Goal: Communication & Community: Answer question/provide support

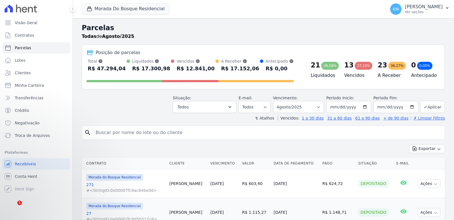
select select
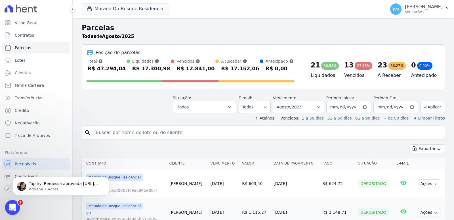
click at [16, 202] on div "Abertura do Messenger da Intercom" at bounding box center [11, 206] width 19 height 19
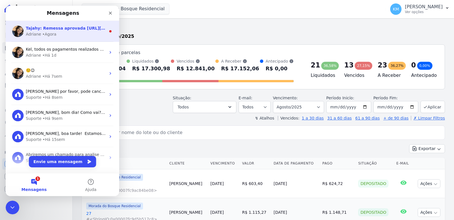
click at [42, 26] on span "Tajahy: Remessa aprovada https://app.hent.com.br/manager/charges/file_imports/6…" at bounding box center [128, 28] width 204 height 5
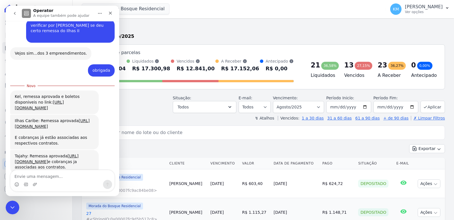
scroll to position [402, 0]
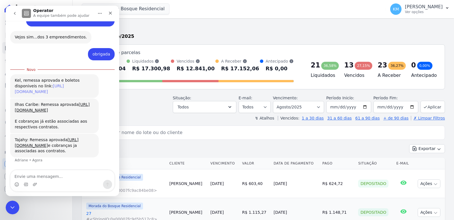
click at [38, 84] on link "[URL][DOMAIN_NAME]" at bounding box center [39, 89] width 49 height 10
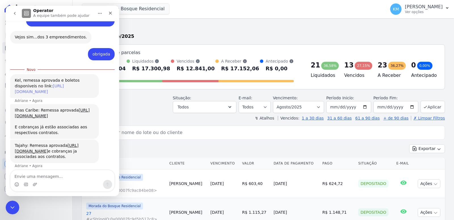
scroll to position [408, 0]
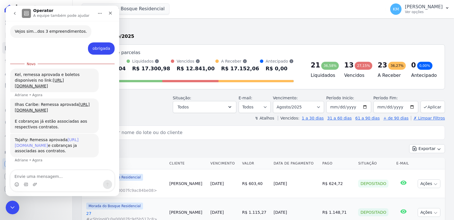
click at [35, 137] on link "[URL][DOMAIN_NAME]" at bounding box center [47, 142] width 64 height 10
click at [60, 179] on textarea "Envie uma mensagem..." at bounding box center [63, 175] width 104 height 10
type textarea "n"
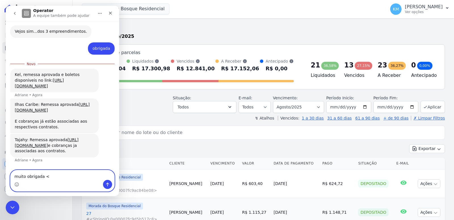
type textarea "muito obrigada <3"
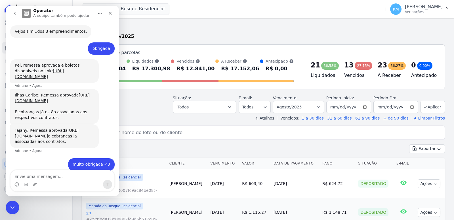
drag, startPoint x: 170, startPoint y: 21, endPoint x: 162, endPoint y: 49, distance: 30.0
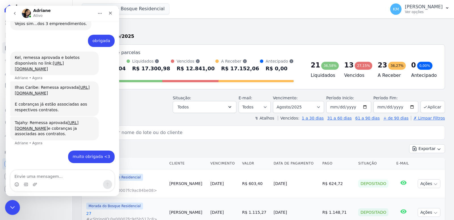
click at [12, 205] on icon "Encerramento do Messenger da Intercom" at bounding box center [11, 206] width 7 height 7
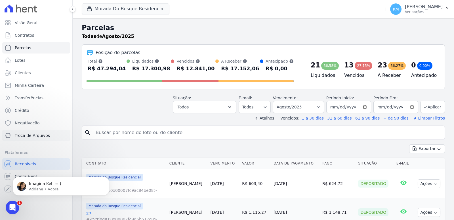
scroll to position [426, 0]
click at [9, 210] on div "Abertura do Messenger da Intercom" at bounding box center [11, 206] width 19 height 19
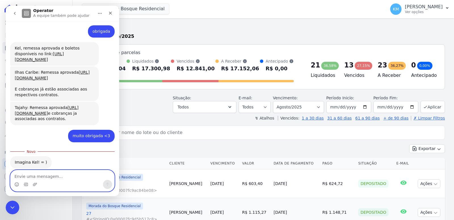
scroll to position [407, 0]
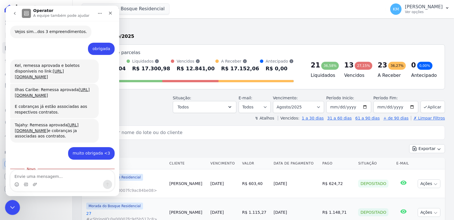
click at [12, 208] on icon "Encerramento do Messenger da Intercom" at bounding box center [11, 206] width 7 height 7
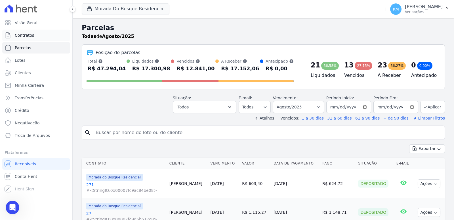
click at [21, 39] on link "Contratos" at bounding box center [36, 35] width 68 height 11
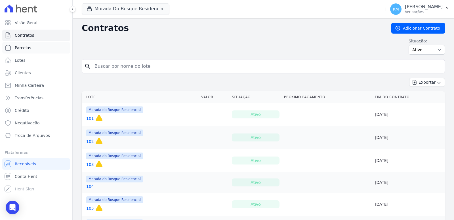
click at [10, 53] on link "Parcelas" at bounding box center [36, 47] width 68 height 11
select select
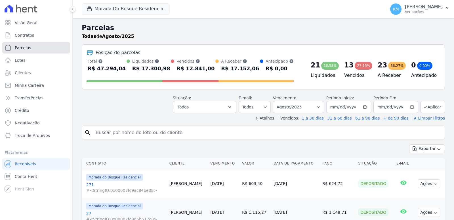
click at [19, 49] on span "Parcelas" at bounding box center [23, 48] width 16 height 6
select select
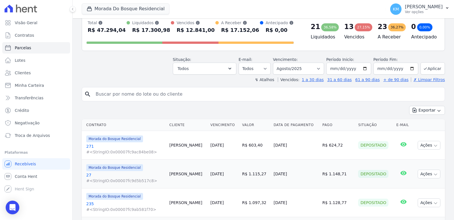
scroll to position [85, 0]
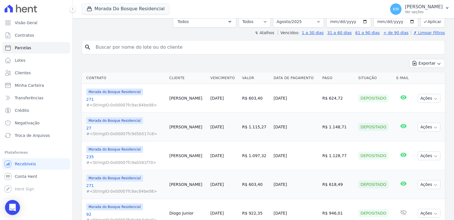
click at [18, 208] on div "Open Intercom Messenger" at bounding box center [12, 207] width 15 height 15
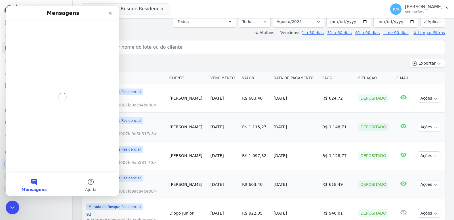
scroll to position [0, 0]
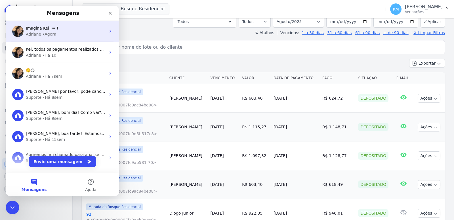
click at [34, 30] on span "Imagina Kel! = )" at bounding box center [42, 28] width 32 height 5
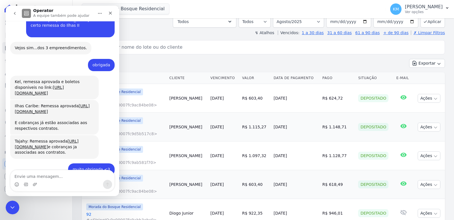
click at [41, 179] on textarea "Envie uma mensagem..." at bounding box center [63, 175] width 104 height 10
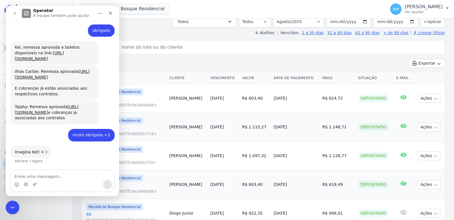
click at [41, 178] on textarea "Envie uma mensagem..." at bounding box center [63, 175] width 104 height 10
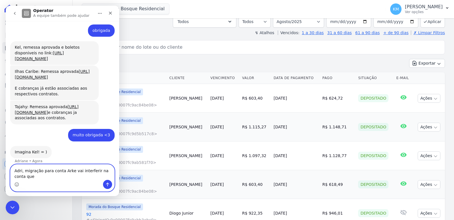
scroll to position [432, 0]
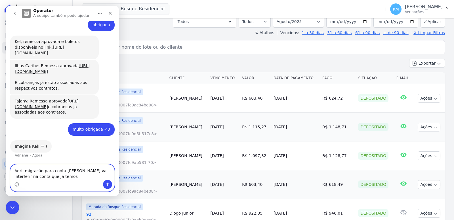
paste textarea "60167"
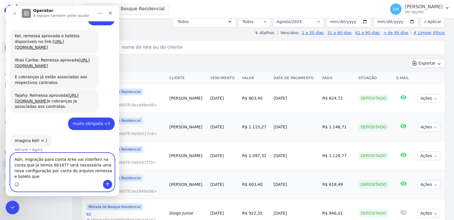
scroll to position [443, 0]
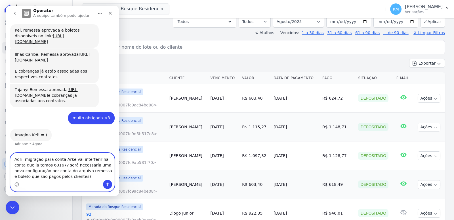
type textarea "Adri, migração para conta Arke vai interferir na conta que ja temos 60167? será…"
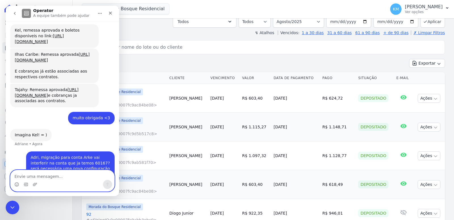
scroll to position [466, 0]
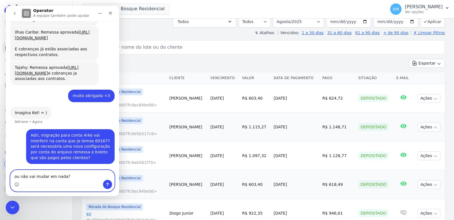
type textarea "ou não vai mudar em nada?"
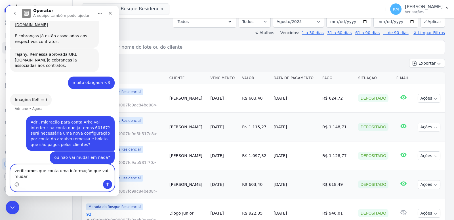
click at [50, 177] on textarea "verificamos que conta uma informação que vai mudar" at bounding box center [63, 171] width 104 height 15
click at [49, 177] on textarea "verificamos que conta uma informação que vai mudar" at bounding box center [63, 171] width 104 height 15
drag, startPoint x: 111, startPoint y: 175, endPoint x: 98, endPoint y: 176, distance: 13.7
click at [98, 176] on textarea "verificamos que consta uma informação que vai mudar" at bounding box center [63, 171] width 104 height 15
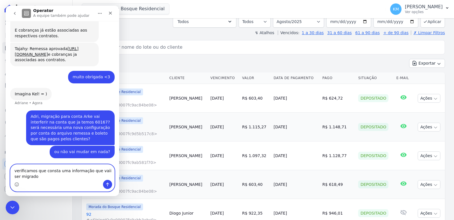
click at [100, 172] on textarea "verificamos que consta uma informação que vaii ser migrado" at bounding box center [63, 171] width 104 height 15
click at [97, 170] on textarea "verificamos que consta uma informação que vaii ser migrado" at bounding box center [63, 171] width 104 height 15
click at [99, 172] on textarea "verificamos que consta uma informação que vaii ser migrado" at bounding box center [63, 171] width 104 height 15
click at [31, 175] on textarea "verificamos que consta uma informação que vai ser migrado" at bounding box center [63, 171] width 104 height 15
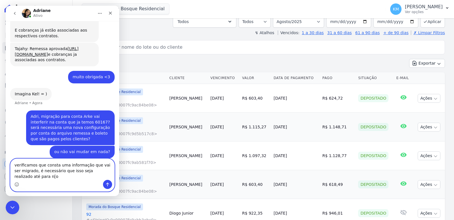
scroll to position [490, 0]
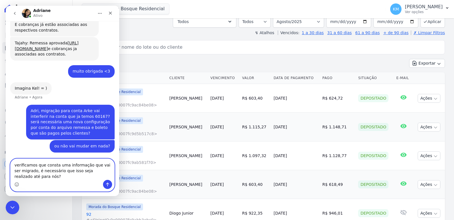
type textarea "verificamos que consta uma informação que vai ser migrado, é necessário que iss…"
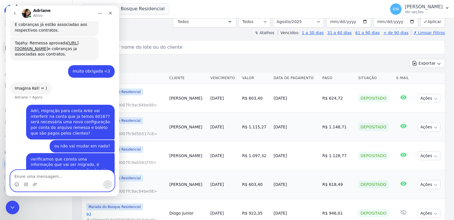
scroll to position [503, 0]
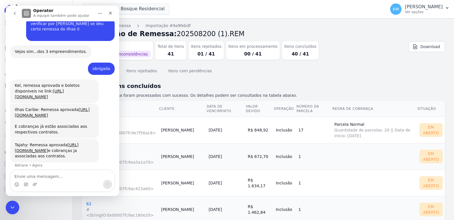
scroll to position [393, 0]
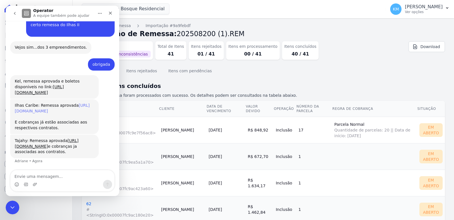
click at [42, 103] on link "[URL][DOMAIN_NAME]" at bounding box center [52, 108] width 75 height 10
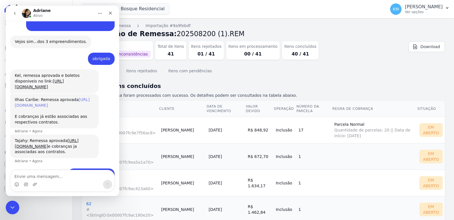
scroll to position [415, 0]
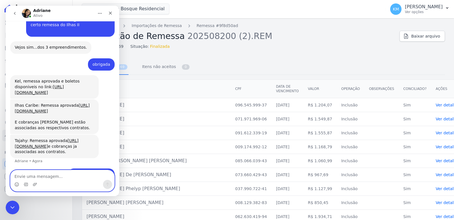
scroll to position [410, 0]
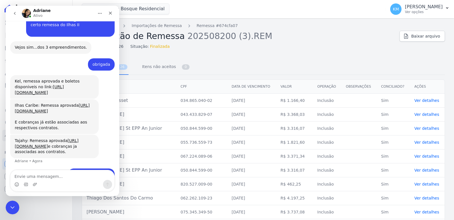
scroll to position [410, 0]
